Goal: Task Accomplishment & Management: Manage account settings

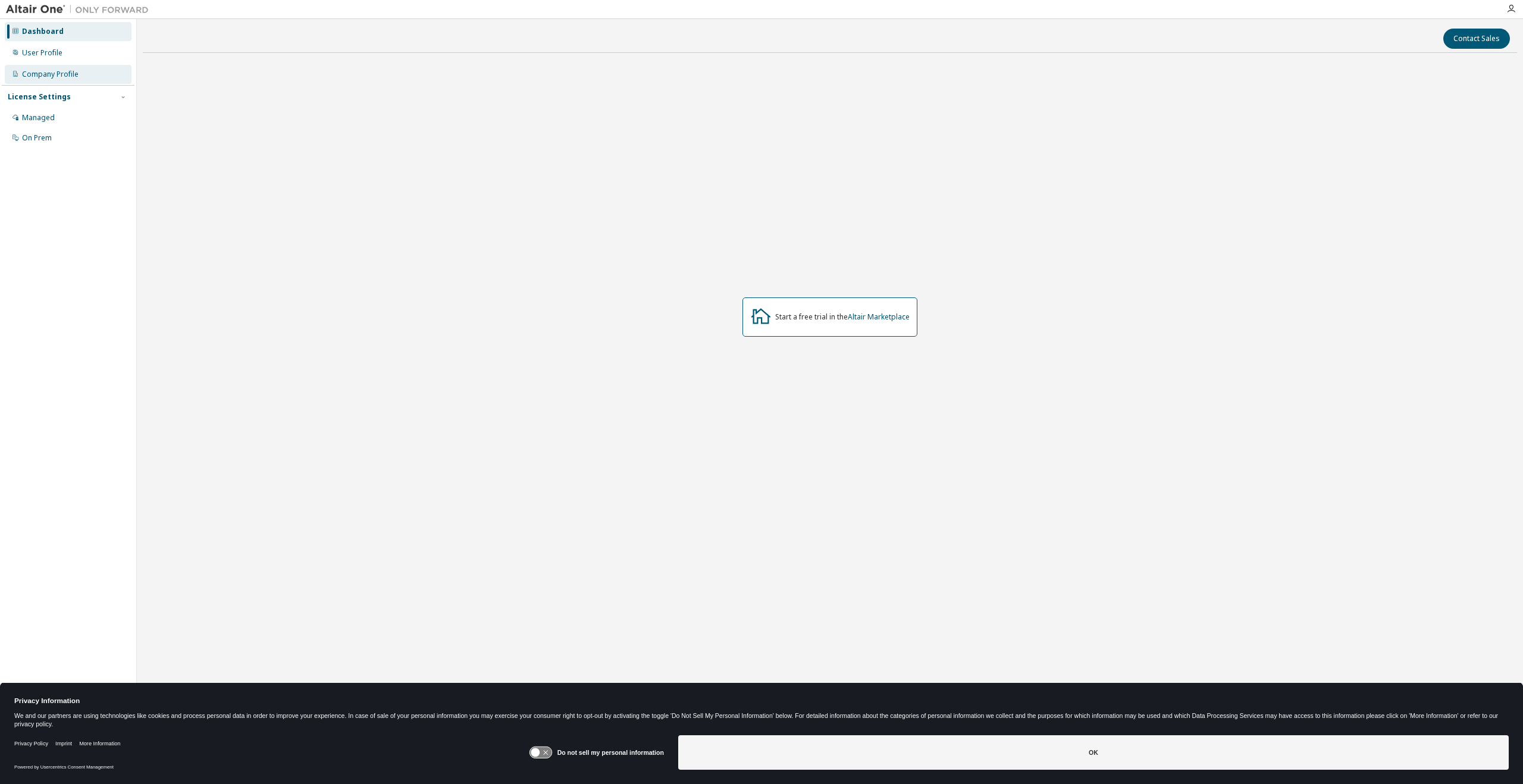
click at [29, 71] on div "Company Profile" at bounding box center [50, 74] width 56 height 10
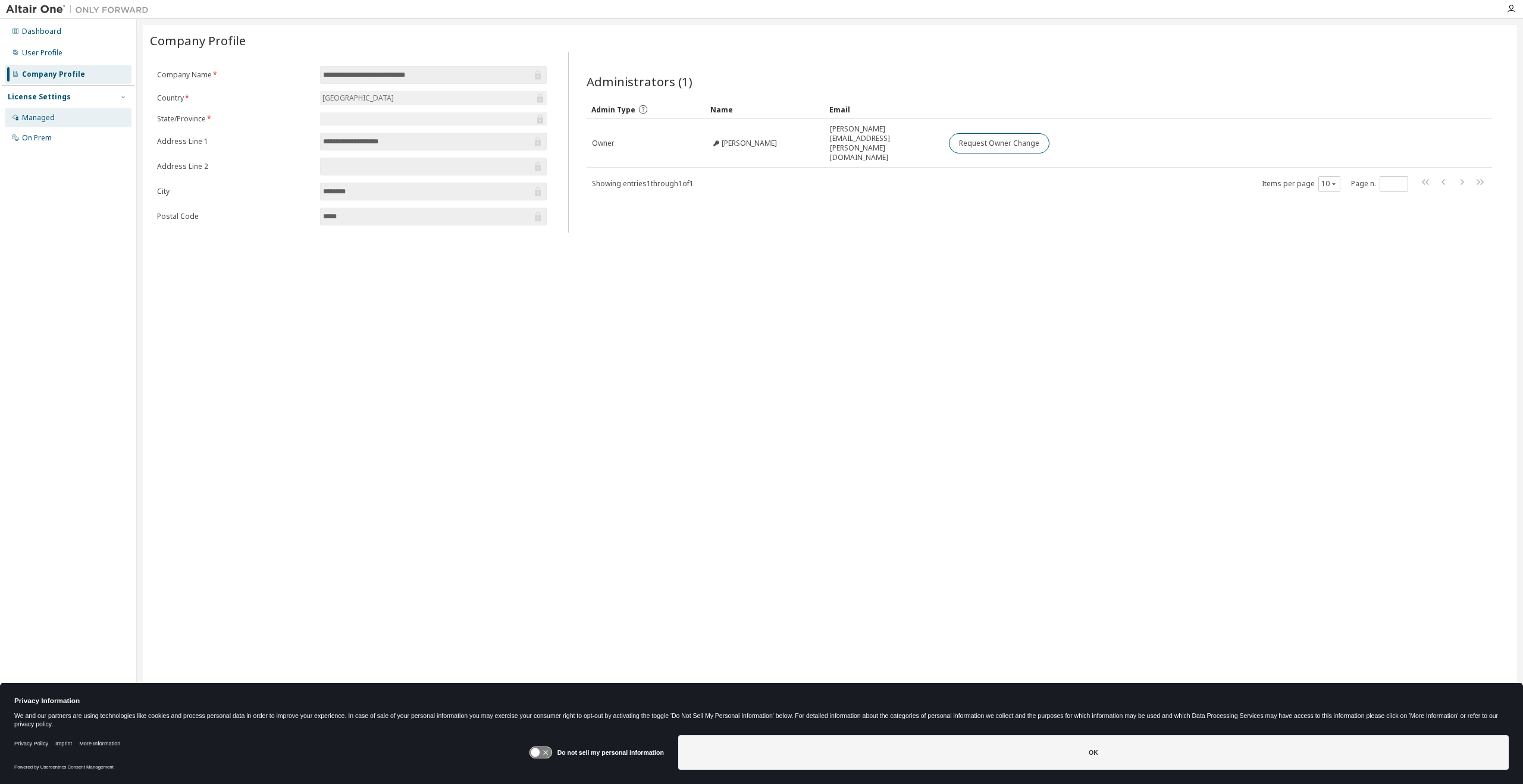
click at [38, 119] on div "Managed" at bounding box center [38, 118] width 33 height 10
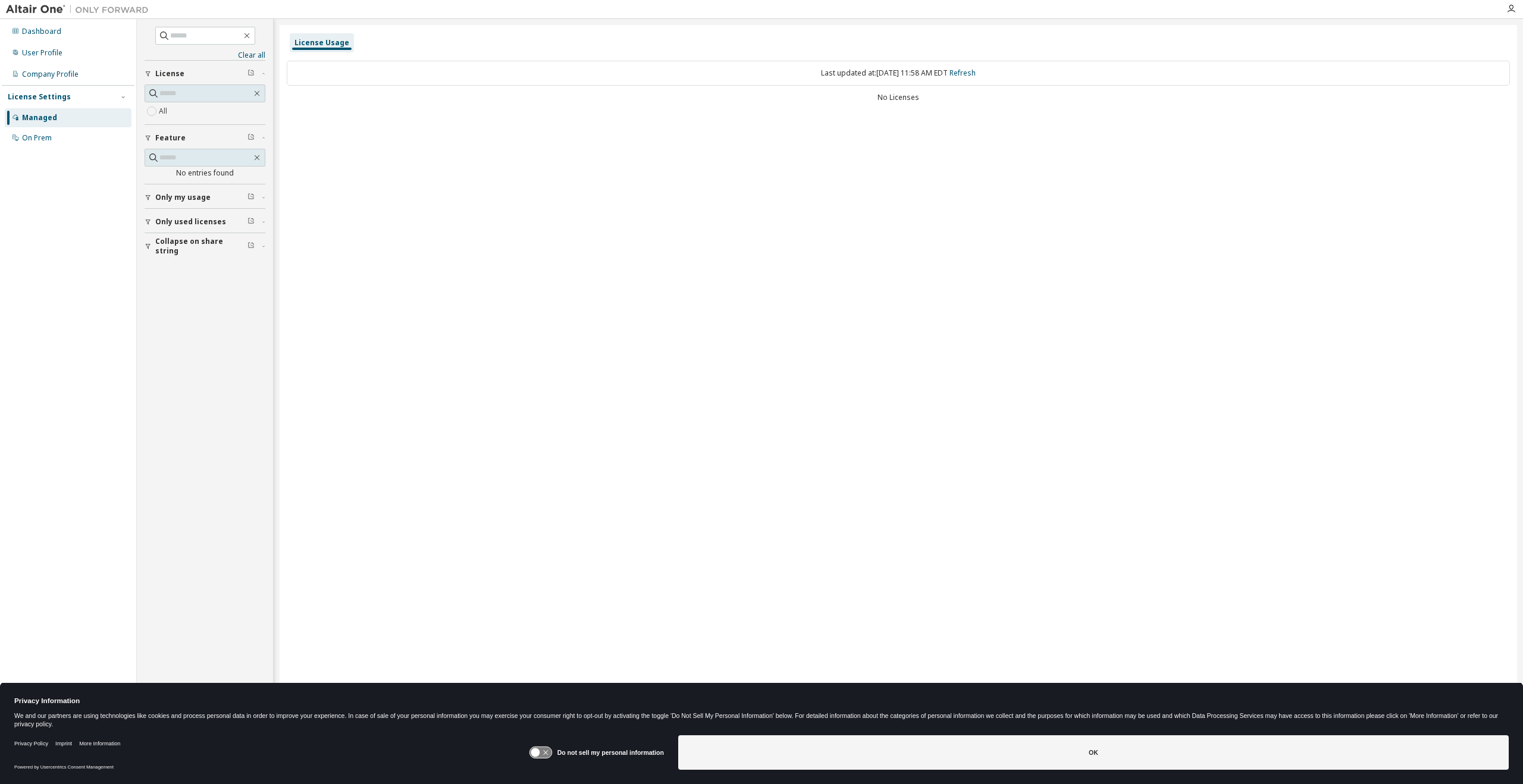
click at [164, 199] on span "Only my usage" at bounding box center [183, 197] width 55 height 10
click at [168, 254] on span "Only used licenses" at bounding box center [190, 256] width 71 height 10
click at [156, 319] on span "Collapse on share string" at bounding box center [201, 314] width 92 height 19
click at [34, 140] on div "On Prem" at bounding box center [37, 138] width 29 height 10
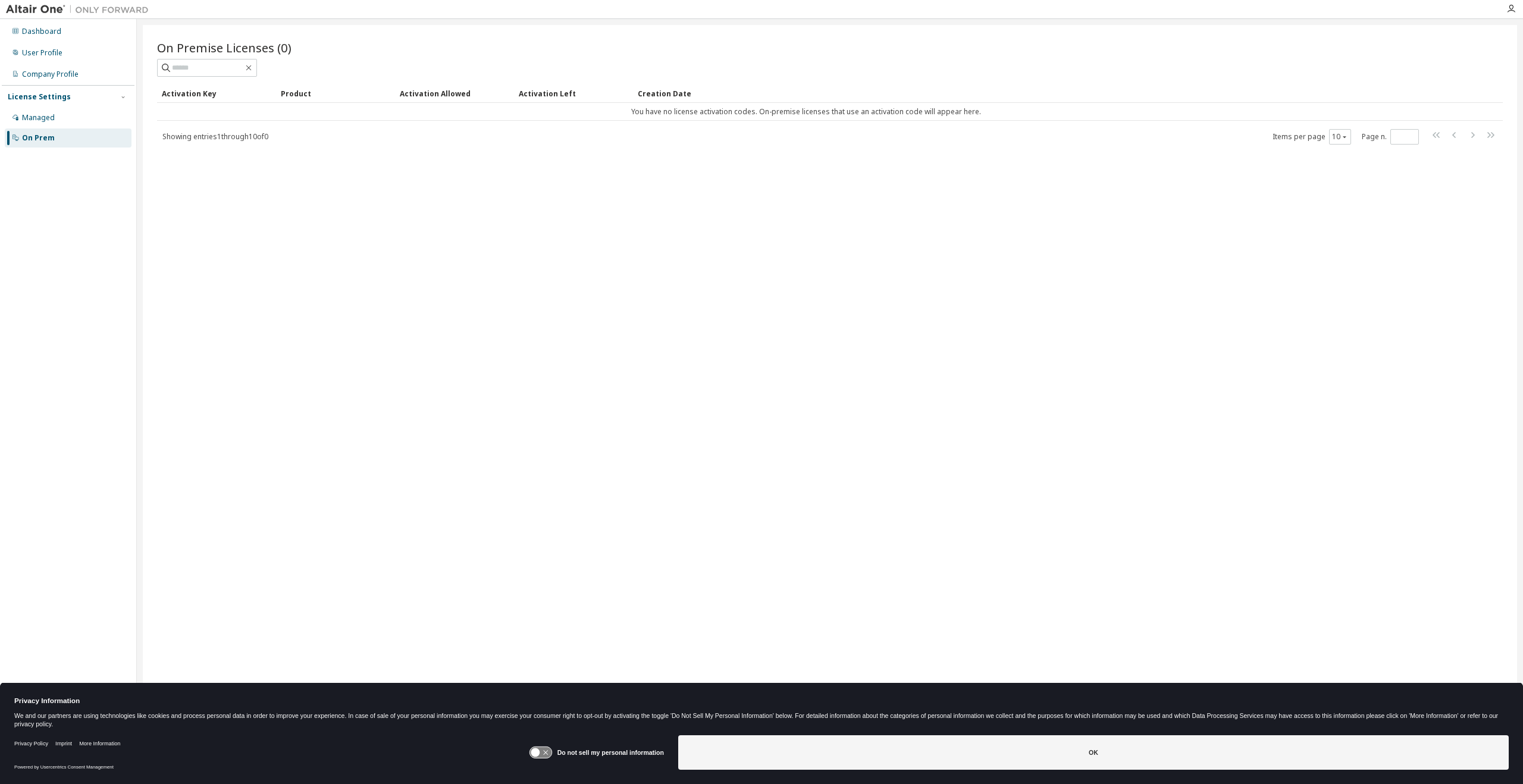
click at [974, 411] on div "On Premise Licenses (0) Clear Load Save Save As Field Operator Value Select fil…" at bounding box center [830, 384] width 1374 height 718
